Goal: Task Accomplishment & Management: Manage account settings

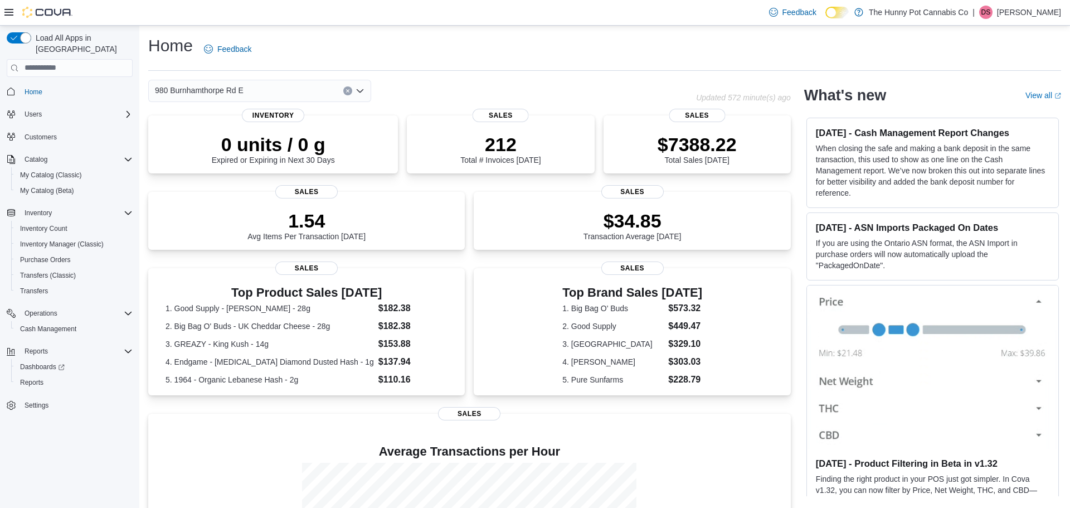
click at [1030, 15] on p "[PERSON_NAME]" at bounding box center [1029, 12] width 64 height 13
click at [996, 110] on span "Sign Out" at bounding box center [990, 108] width 30 height 11
